Goal: Task Accomplishment & Management: Manage account settings

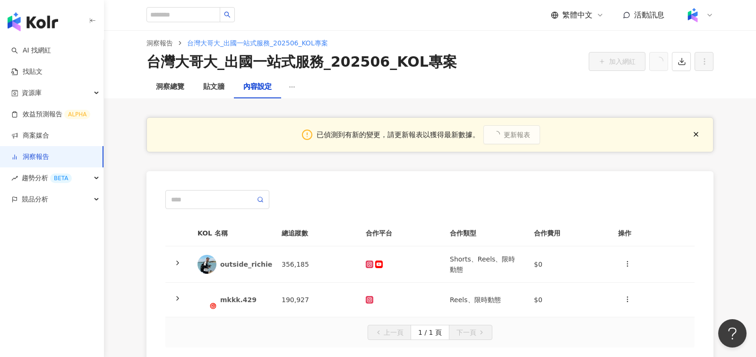
scroll to position [7, 0]
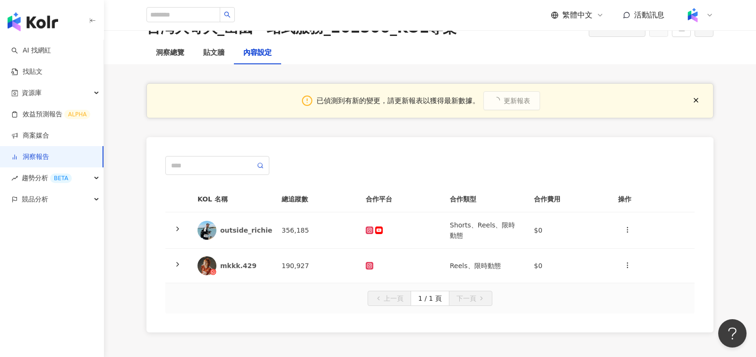
scroll to position [40, 0]
